Goal: Check status: Check status

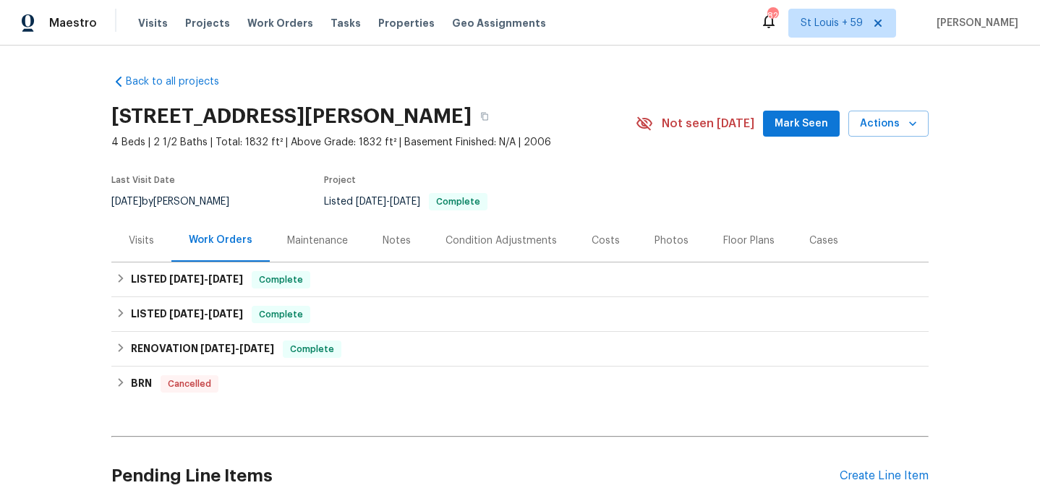
scroll to position [80, 0]
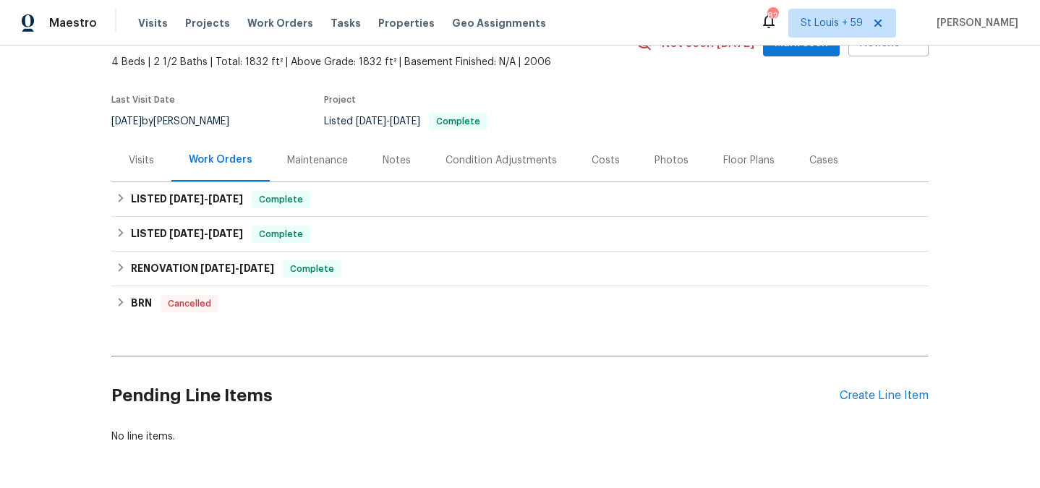
click at [148, 161] on div "Visits" at bounding box center [141, 160] width 25 height 14
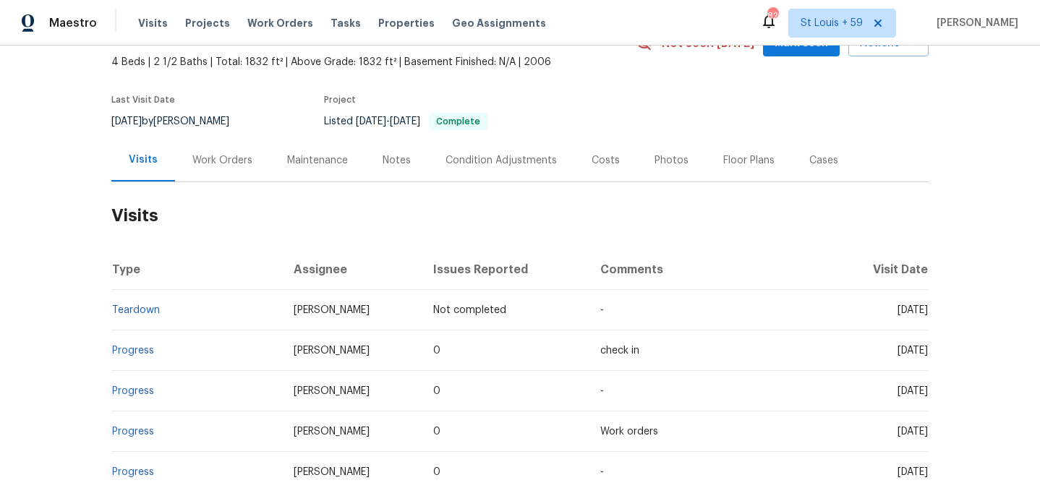
scroll to position [153, 0]
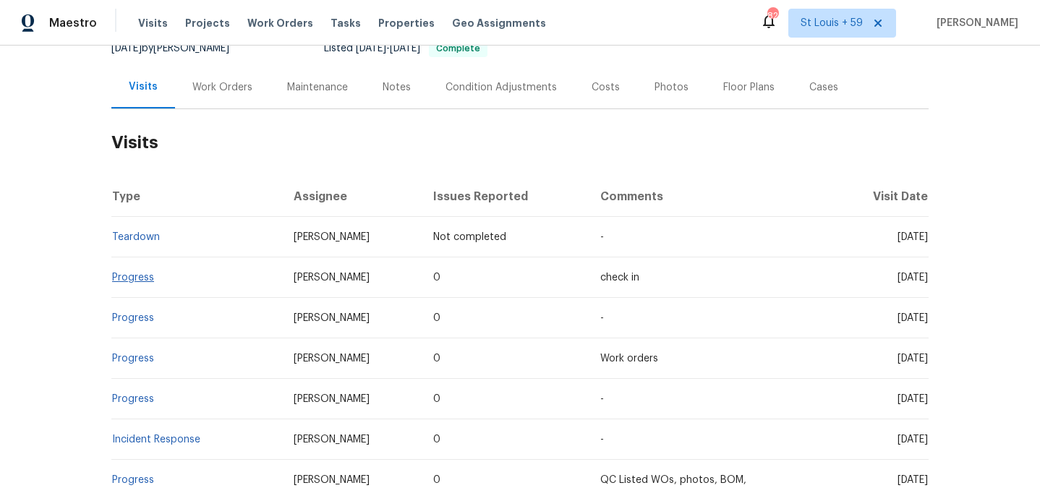
click at [128, 272] on td "Progress" at bounding box center [196, 278] width 171 height 41
click at [129, 281] on link "Progress" at bounding box center [133, 278] width 42 height 10
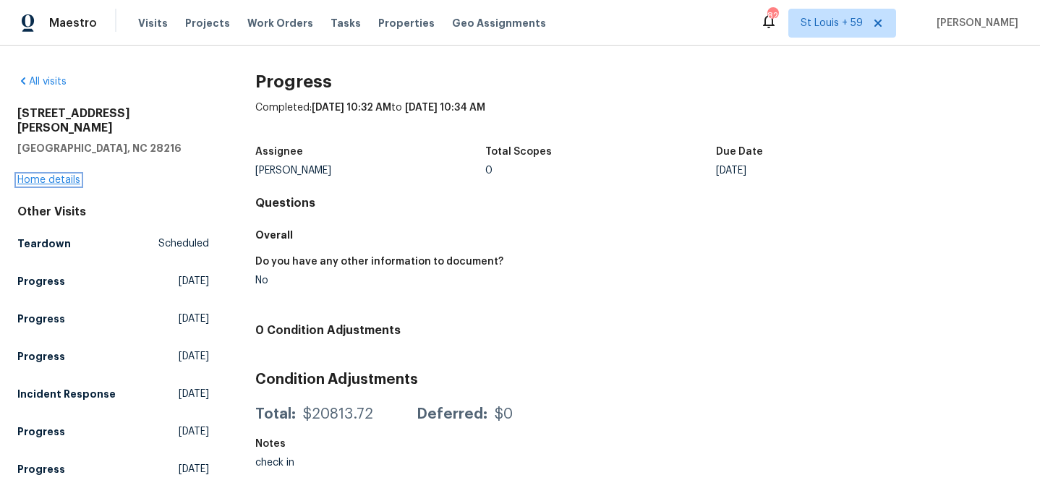
click at [47, 175] on link "Home details" at bounding box center [48, 180] width 63 height 10
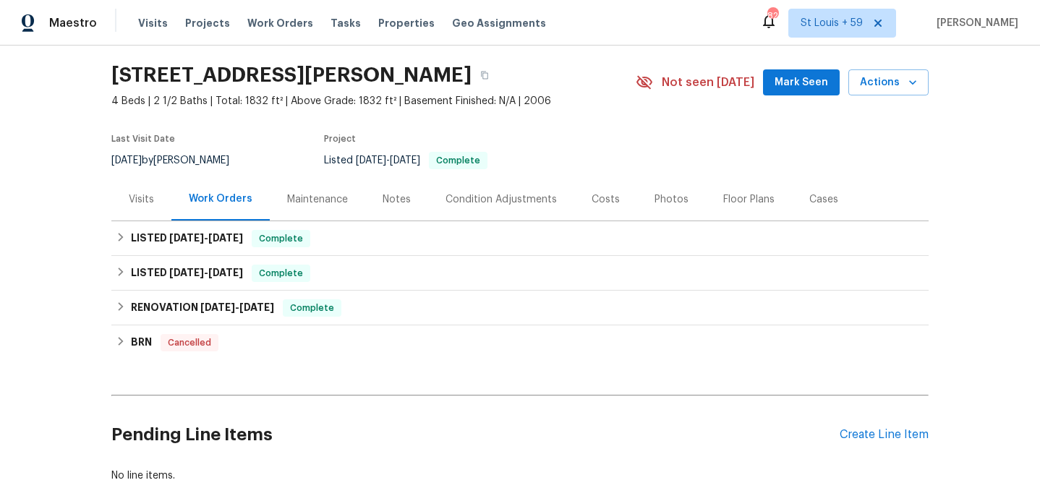
scroll to position [46, 0]
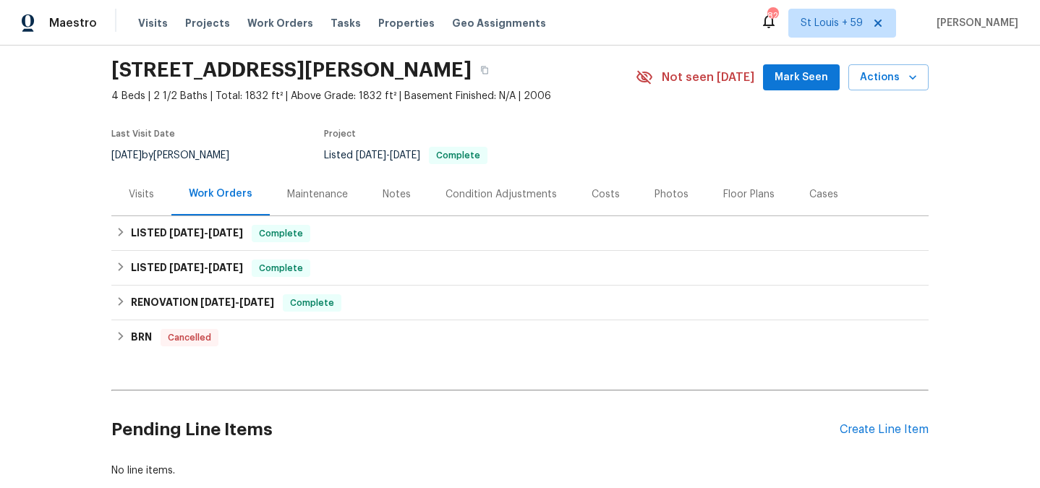
click at [147, 196] on div "Visits" at bounding box center [141, 194] width 25 height 14
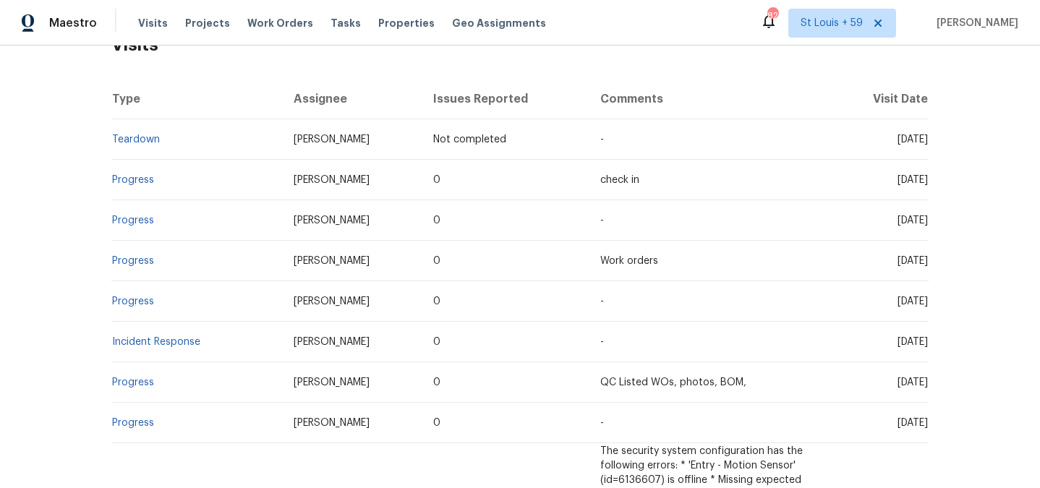
scroll to position [398, 0]
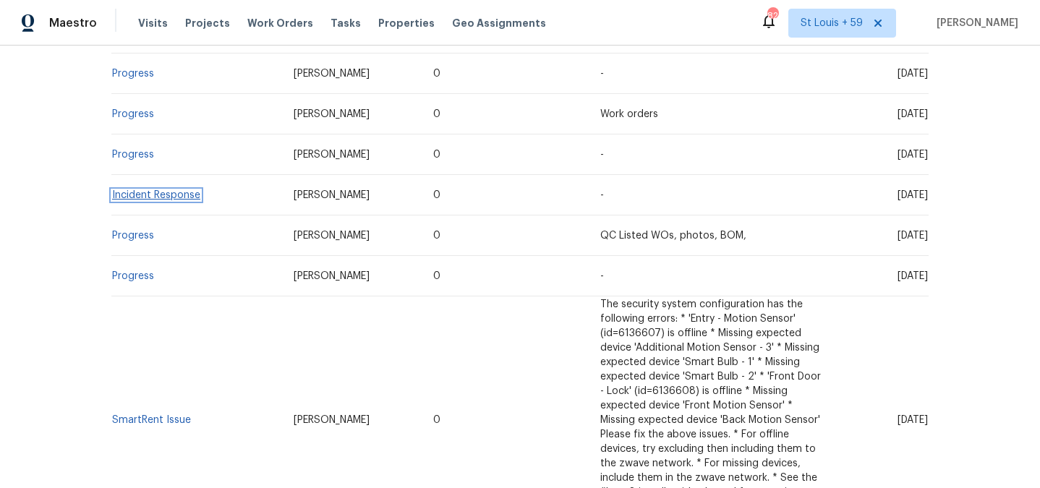
click at [160, 194] on link "Incident Response" at bounding box center [156, 195] width 88 height 10
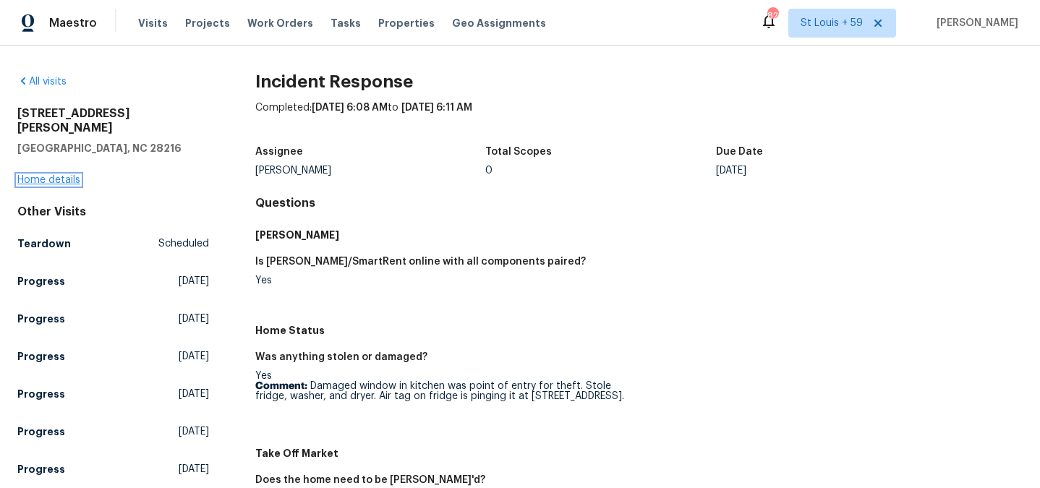
click at [51, 175] on link "Home details" at bounding box center [48, 180] width 63 height 10
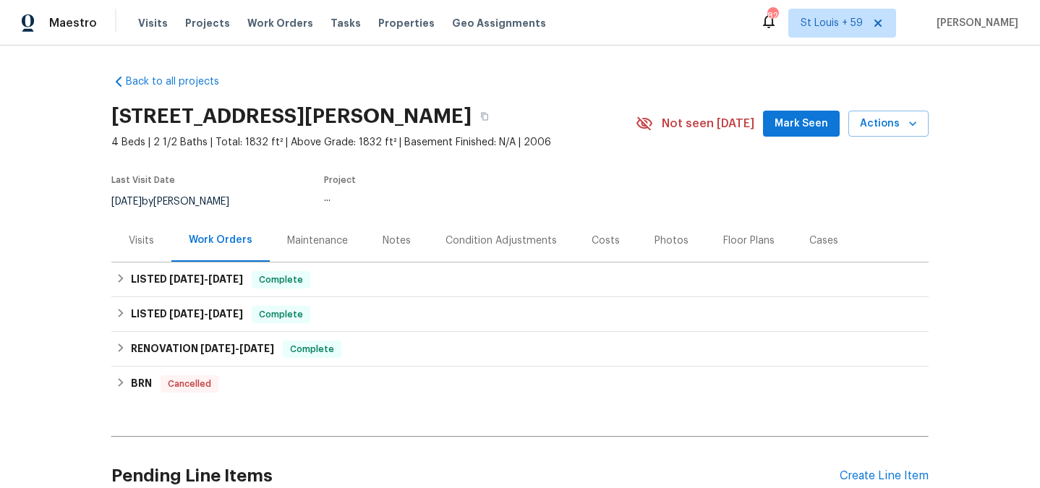
click at [149, 239] on div "Visits" at bounding box center [141, 241] width 25 height 14
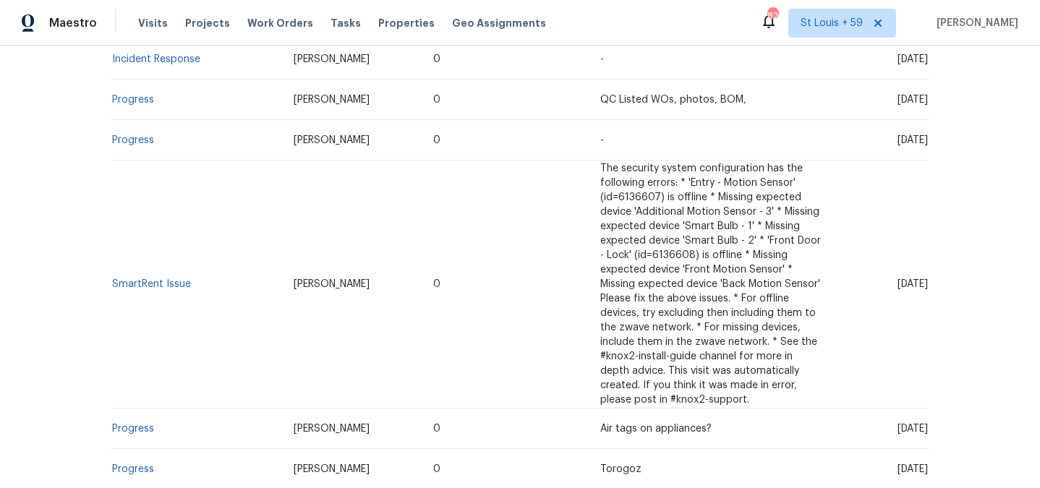
scroll to position [541, 0]
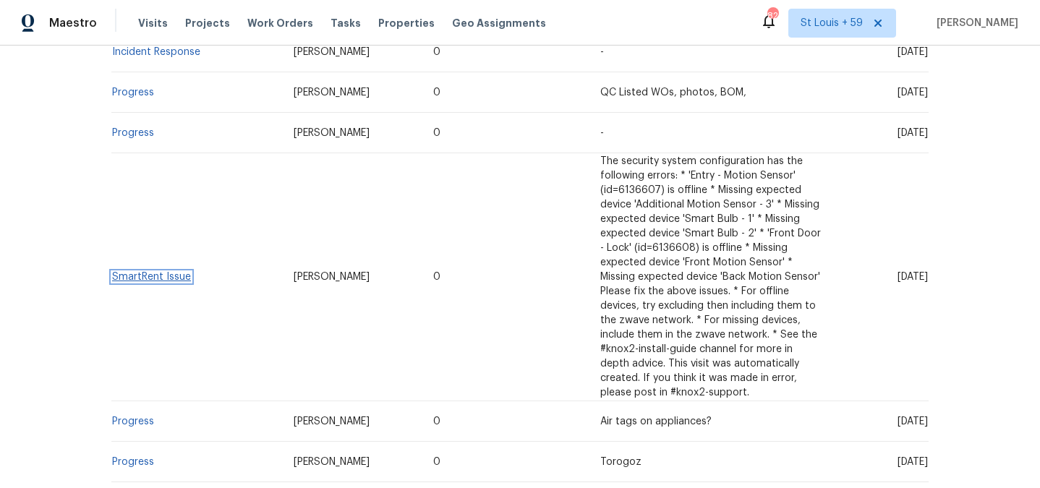
click at [146, 272] on link "SmartRent Issue" at bounding box center [151, 277] width 79 height 10
